Goal: Information Seeking & Learning: Understand process/instructions

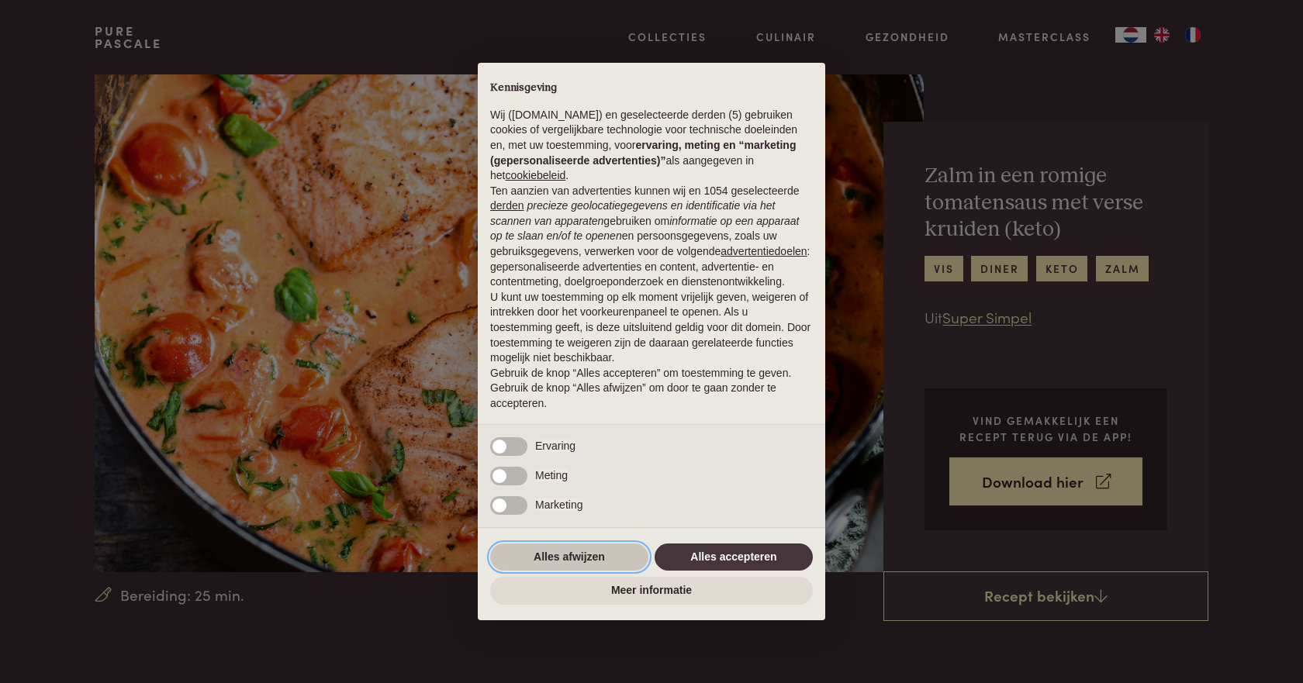
click at [576, 554] on button "Alles afwijzen" at bounding box center [569, 558] width 158 height 28
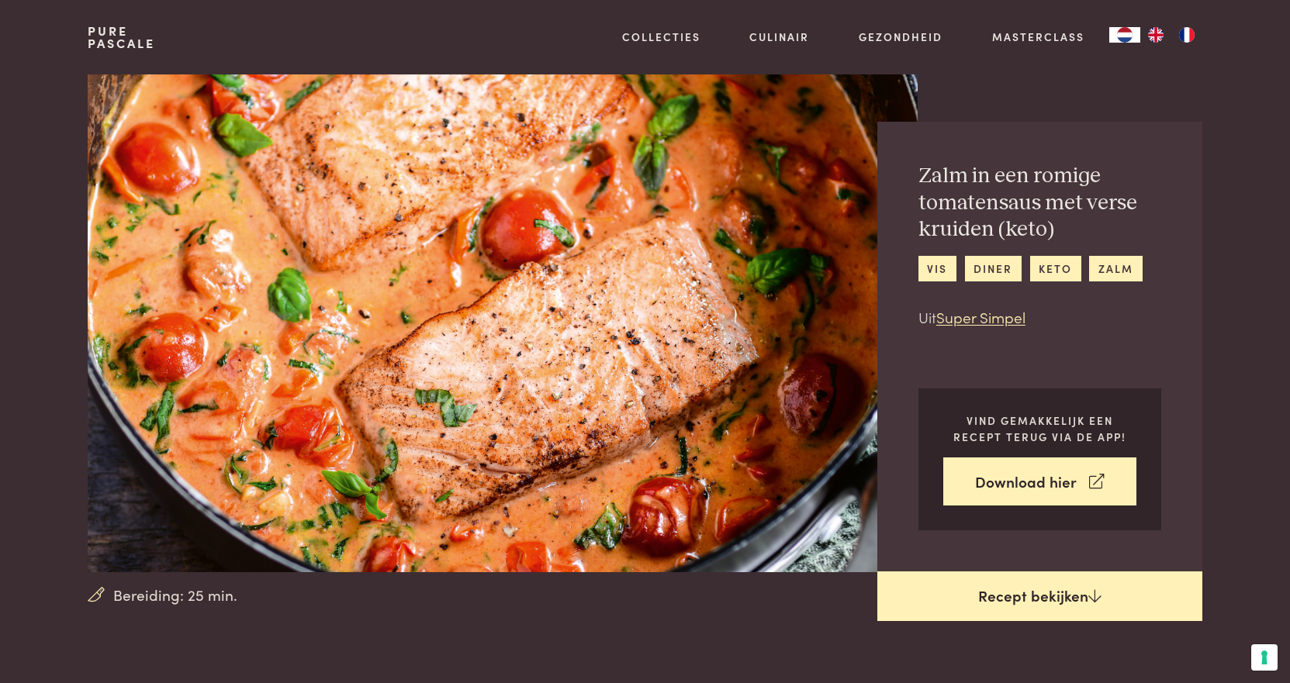
click at [1005, 597] on link "Recept bekijken" at bounding box center [1039, 597] width 325 height 50
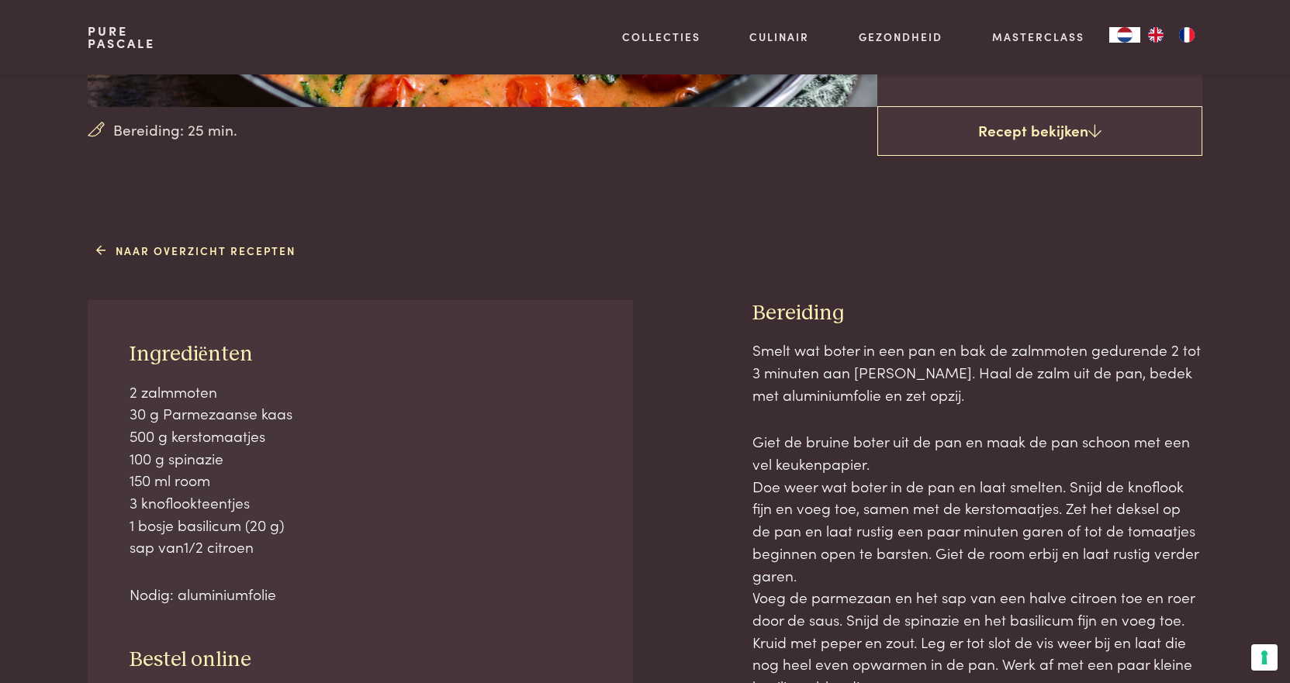
scroll to position [543, 0]
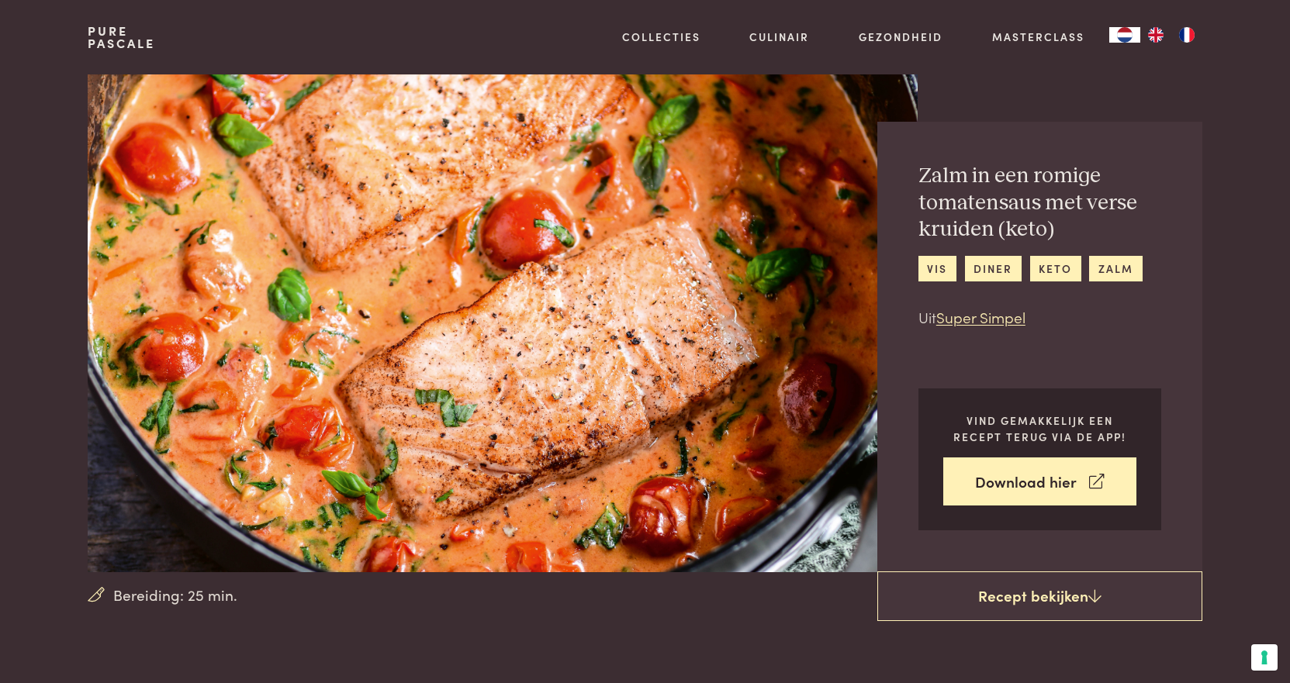
drag, startPoint x: 654, startPoint y: 251, endPoint x: 627, endPoint y: 315, distance: 68.8
click at [627, 315] on img at bounding box center [502, 323] width 829 height 498
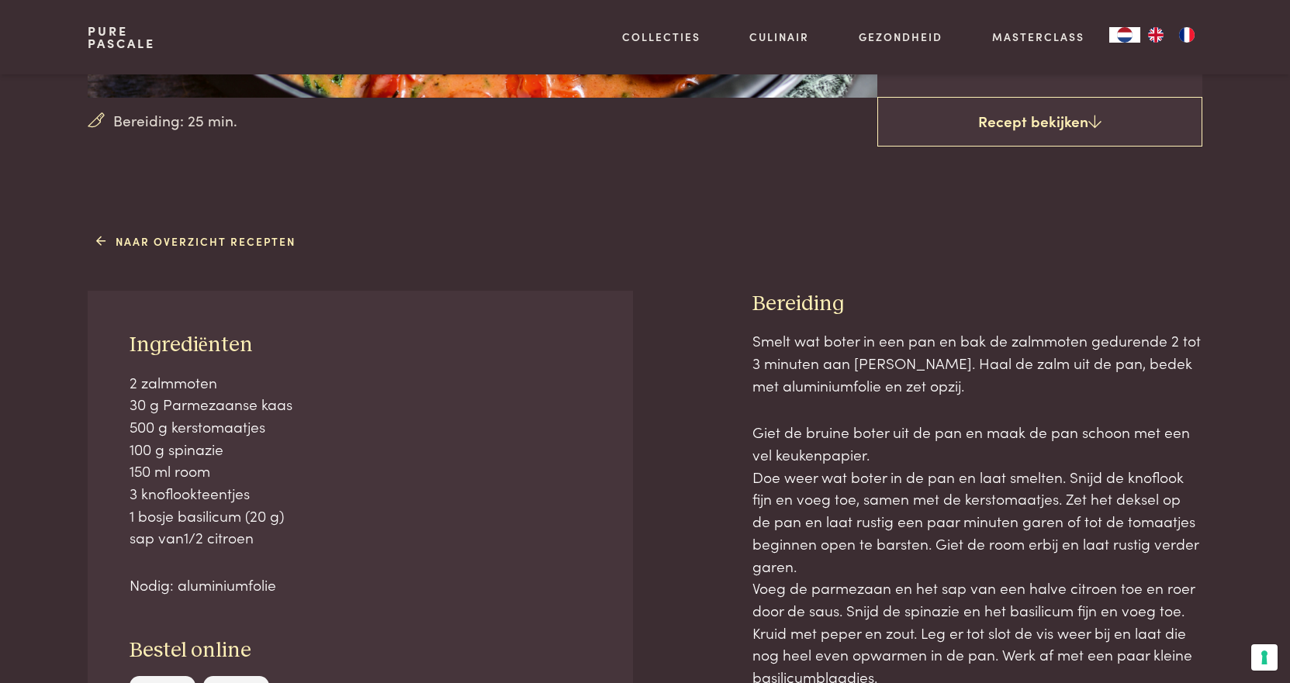
scroll to position [620, 0]
